Goal: Task Accomplishment & Management: Use online tool/utility

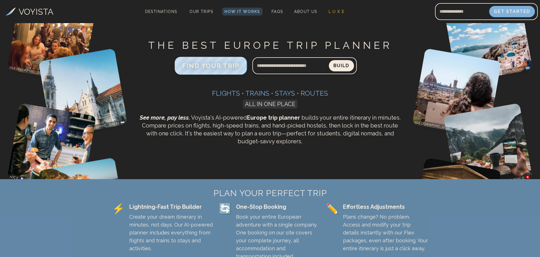
click at [229, 66] on span "FIND YOUR TRIP" at bounding box center [211, 65] width 58 height 7
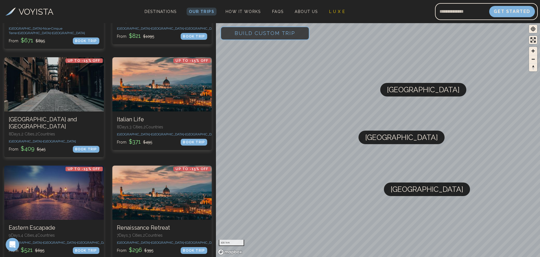
scroll to position [678, 0]
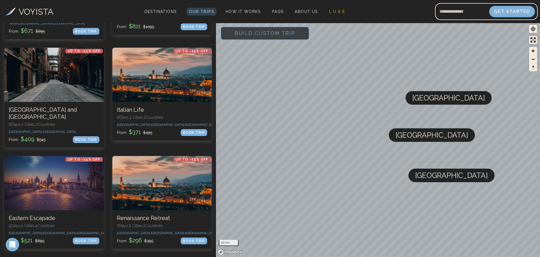
click at [265, 32] on span "Build Custom Trip" at bounding box center [265, 33] width 79 height 24
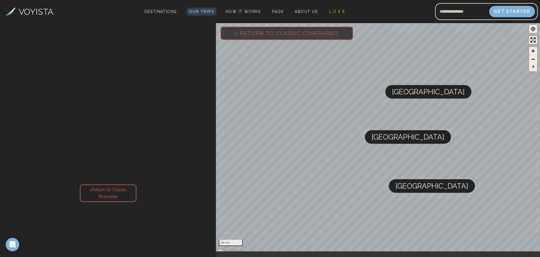
scroll to position [81, 0]
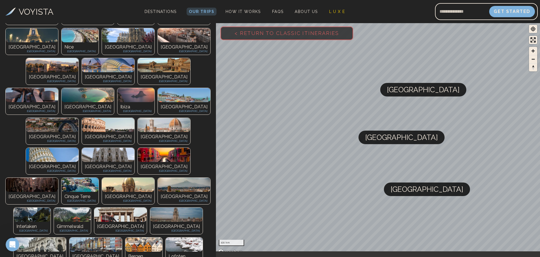
click at [110, 208] on img at bounding box center [120, 215] width 53 height 14
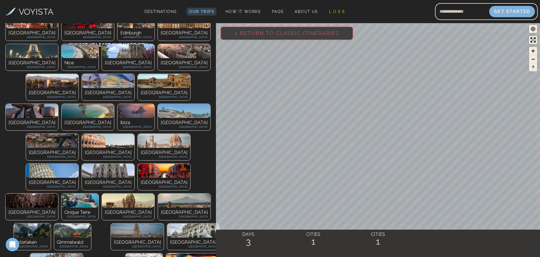
scroll to position [133, 0]
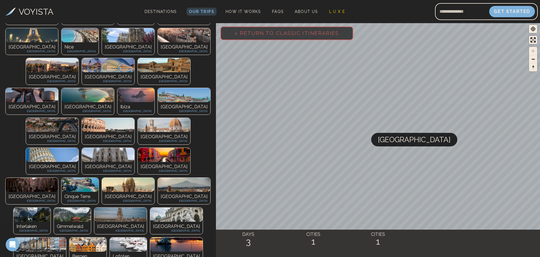
click at [116, 208] on img at bounding box center [120, 215] width 53 height 14
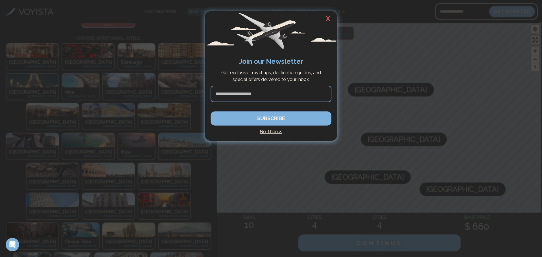
click at [329, 15] on h2 "X" at bounding box center [328, 18] width 18 height 15
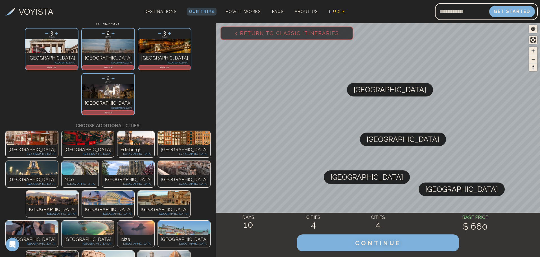
scroll to position [48, 0]
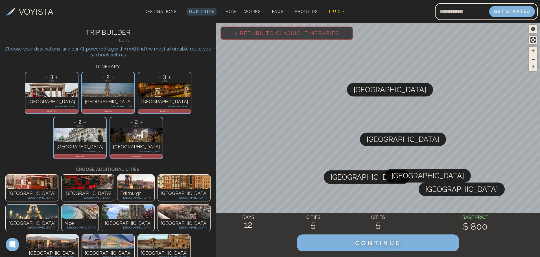
scroll to position [0, 0]
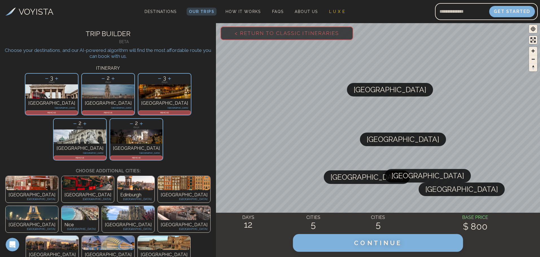
click at [382, 244] on span "CONTINUE" at bounding box center [378, 243] width 48 height 7
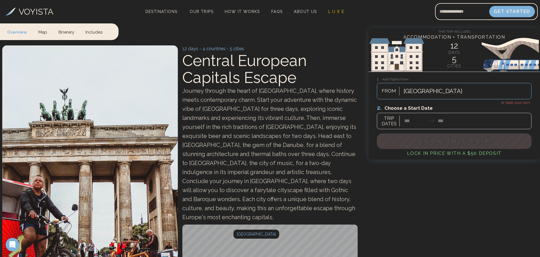
click at [66, 35] on link "Itinerary" at bounding box center [66, 31] width 27 height 17
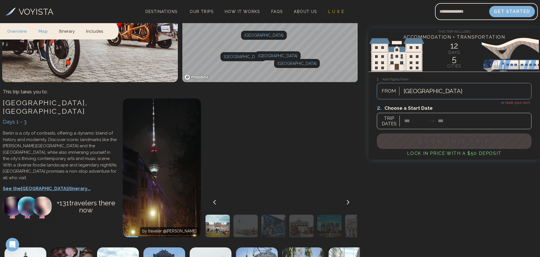
scroll to position [246, 0]
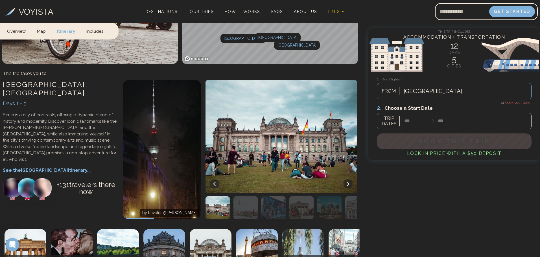
click at [18, 30] on link "Overview" at bounding box center [19, 31] width 24 height 17
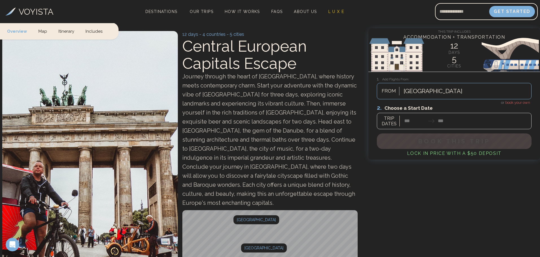
scroll to position [0, 0]
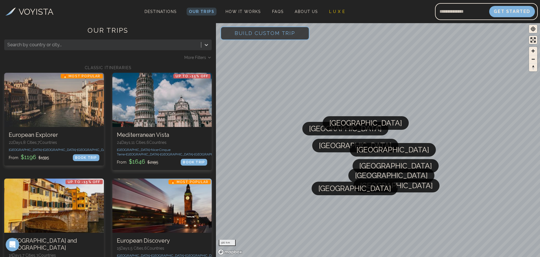
click at [257, 33] on span "Build Custom Trip" at bounding box center [265, 33] width 79 height 24
